Goal: Transaction & Acquisition: Purchase product/service

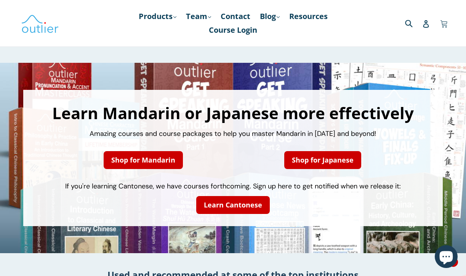
click at [445, 22] on icon at bounding box center [444, 23] width 8 height 11
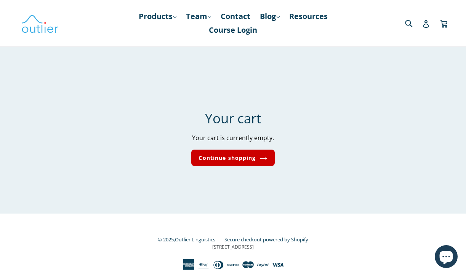
click at [377, 27] on div "Submit" at bounding box center [394, 23] width 110 height 16
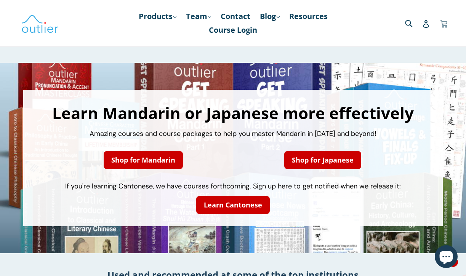
click at [446, 25] on icon at bounding box center [444, 23] width 7 height 6
